Goal: Task Accomplishment & Management: Manage account settings

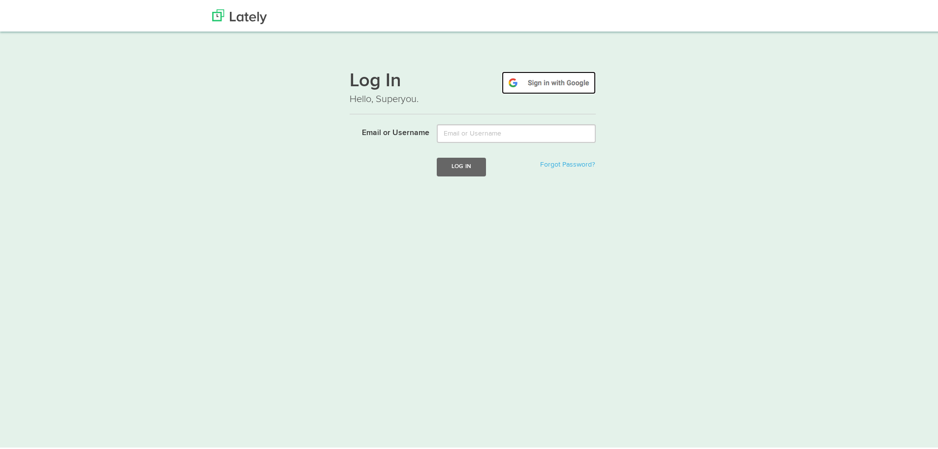
click at [552, 81] on img at bounding box center [549, 80] width 94 height 23
click at [549, 77] on img at bounding box center [549, 80] width 94 height 23
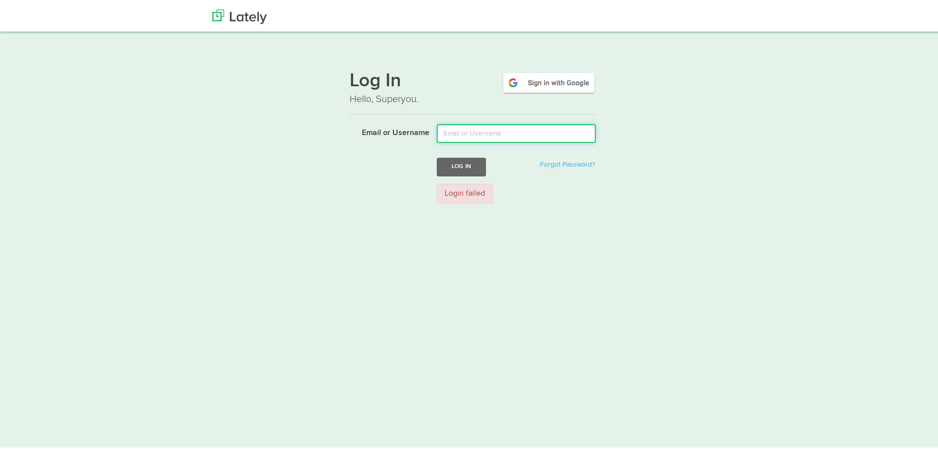
click at [513, 124] on input "Email or Username" at bounding box center [516, 131] width 159 height 19
click at [250, 14] on img at bounding box center [239, 14] width 55 height 15
click at [504, 128] on input "Email or Username" at bounding box center [516, 131] width 159 height 19
